Goal: Task Accomplishment & Management: Manage account settings

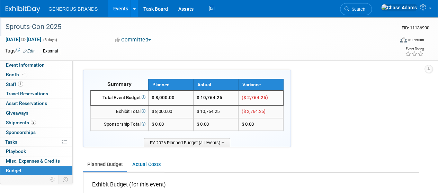
click at [19, 31] on div "Sprouts-Con 2025" at bounding box center [195, 27] width 385 height 12
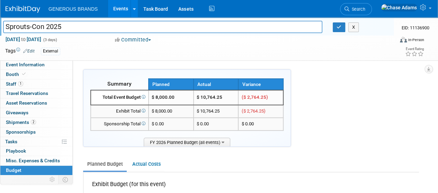
click at [19, 14] on div "GENEROUS BRANDS Events Add Event Bulk Upload Events Shareable Event Boards Rece…" at bounding box center [215, 8] width 418 height 17
click at [19, 11] on img at bounding box center [23, 9] width 35 height 7
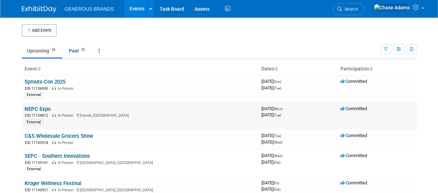
click at [47, 109] on link "NEPC Expo" at bounding box center [38, 109] width 26 height 6
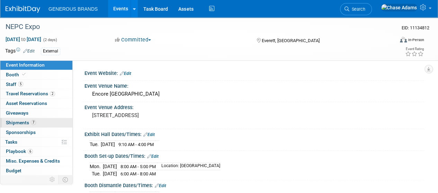
scroll to position [61, 0]
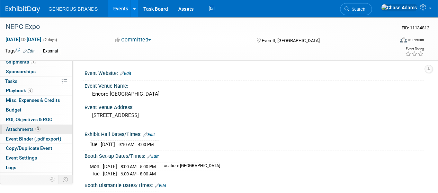
click at [26, 127] on span "Attachments 3" at bounding box center [23, 130] width 35 height 6
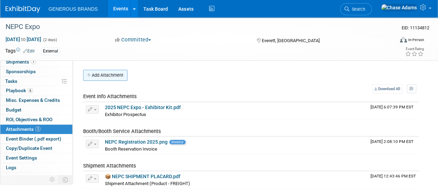
click at [119, 74] on button "Add Attachment" at bounding box center [105, 75] width 44 height 11
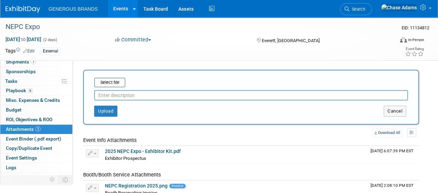
click at [109, 88] on div at bounding box center [251, 94] width 314 height 13
click at [111, 82] on input "file" at bounding box center [83, 83] width 82 height 8
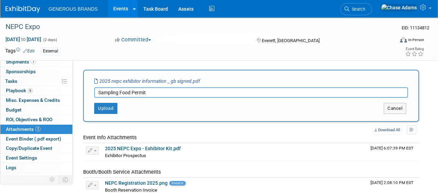
drag, startPoint x: 154, startPoint y: 95, endPoint x: 120, endPoint y: 93, distance: 34.0
click at [120, 93] on input "Sampling Food Permit" at bounding box center [251, 93] width 314 height 10
type input "Sampling Permit - 2025"
click at [109, 108] on button "Upload" at bounding box center [105, 108] width 23 height 11
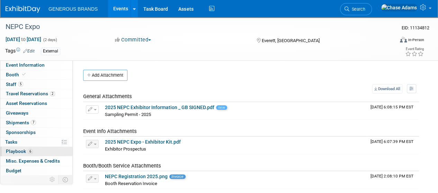
scroll to position [0, 0]
click at [19, 150] on span "Playbook 6" at bounding box center [19, 151] width 27 height 6
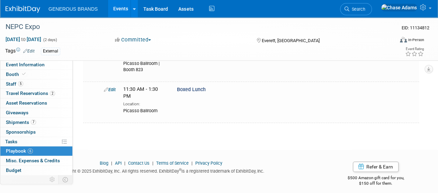
scroll to position [226, 0]
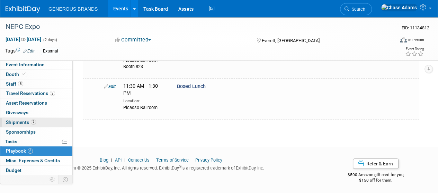
click at [35, 123] on span "7" at bounding box center [33, 122] width 5 height 5
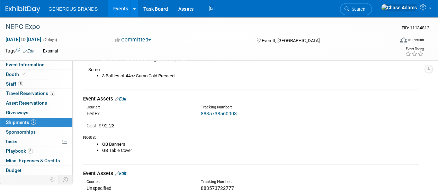
scroll to position [596, 0]
